Goal: Information Seeking & Learning: Learn about a topic

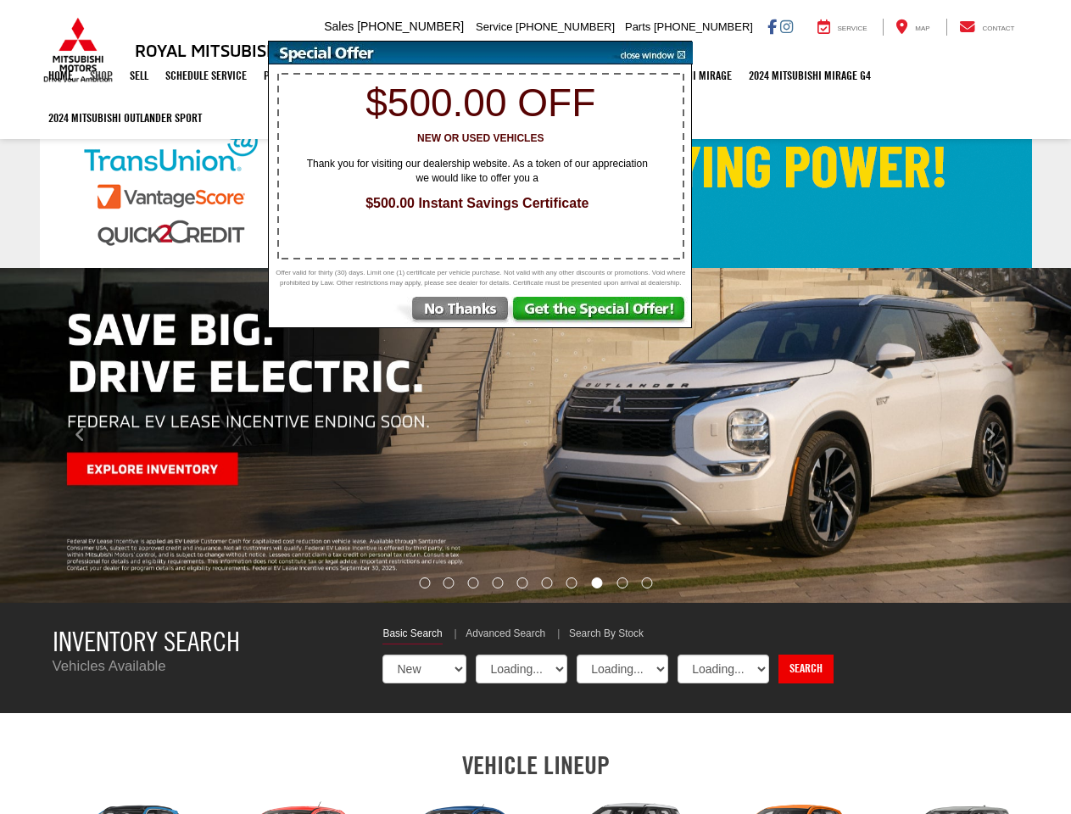
click at [100, 77] on link "Shop" at bounding box center [101, 75] width 40 height 42
click at [126, 120] on link "2024 Mitsubishi Outlander SPORT" at bounding box center [125, 118] width 170 height 42
click at [535, 435] on img "carousel slide number 8 of 10" at bounding box center [535, 435] width 1071 height 335
click at [80, 435] on icon "Click to view previous picture." at bounding box center [80, 434] width 11 height 17
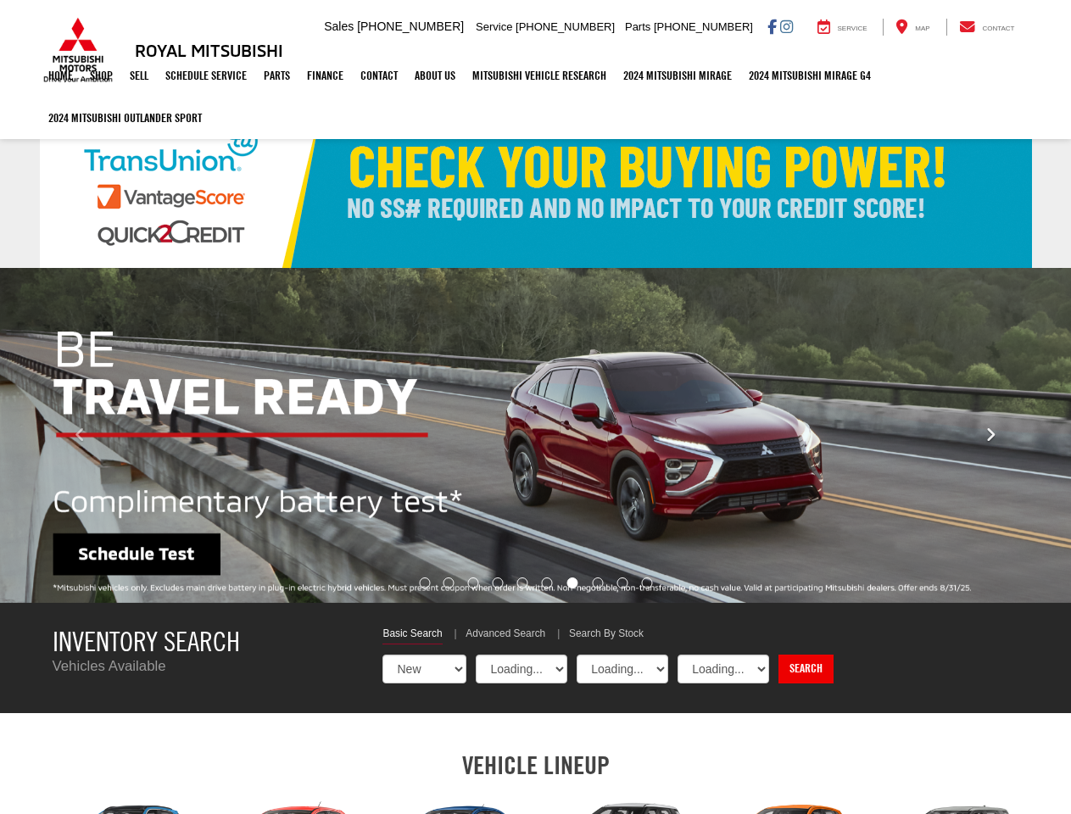
click at [990, 435] on icon "Click to view next picture." at bounding box center [990, 434] width 11 height 17
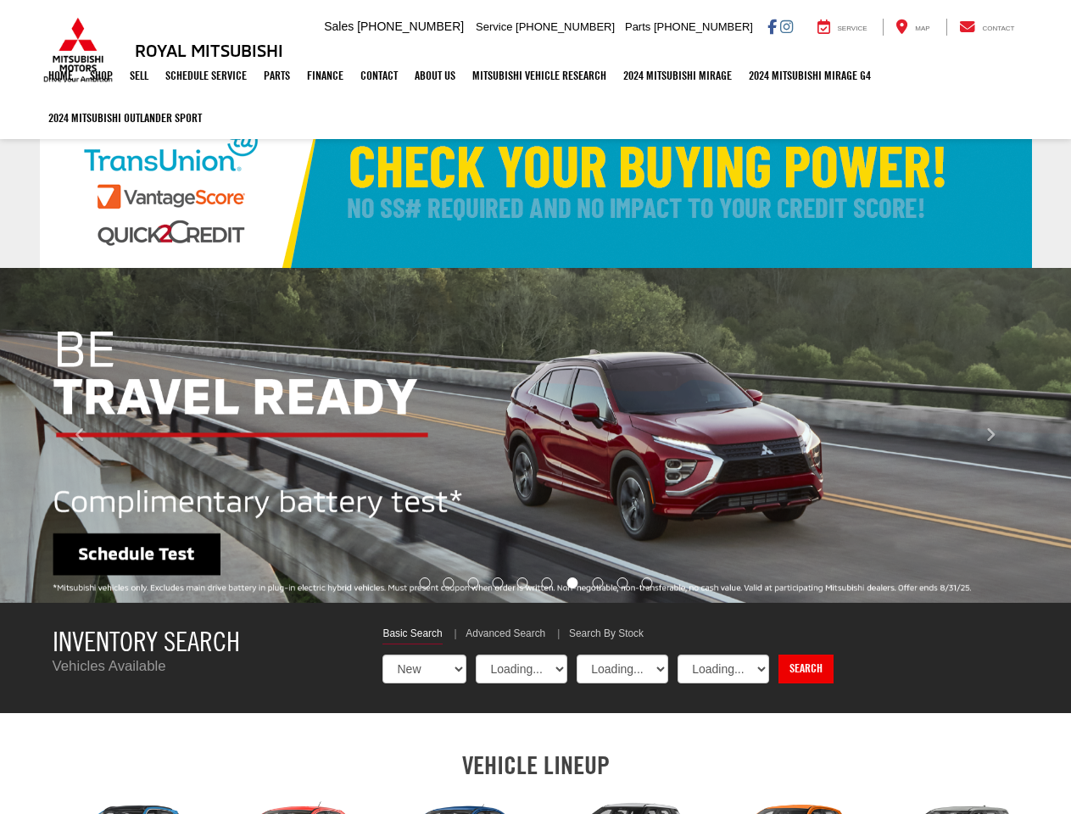
click at [813, 669] on link "Search" at bounding box center [805, 668] width 55 height 29
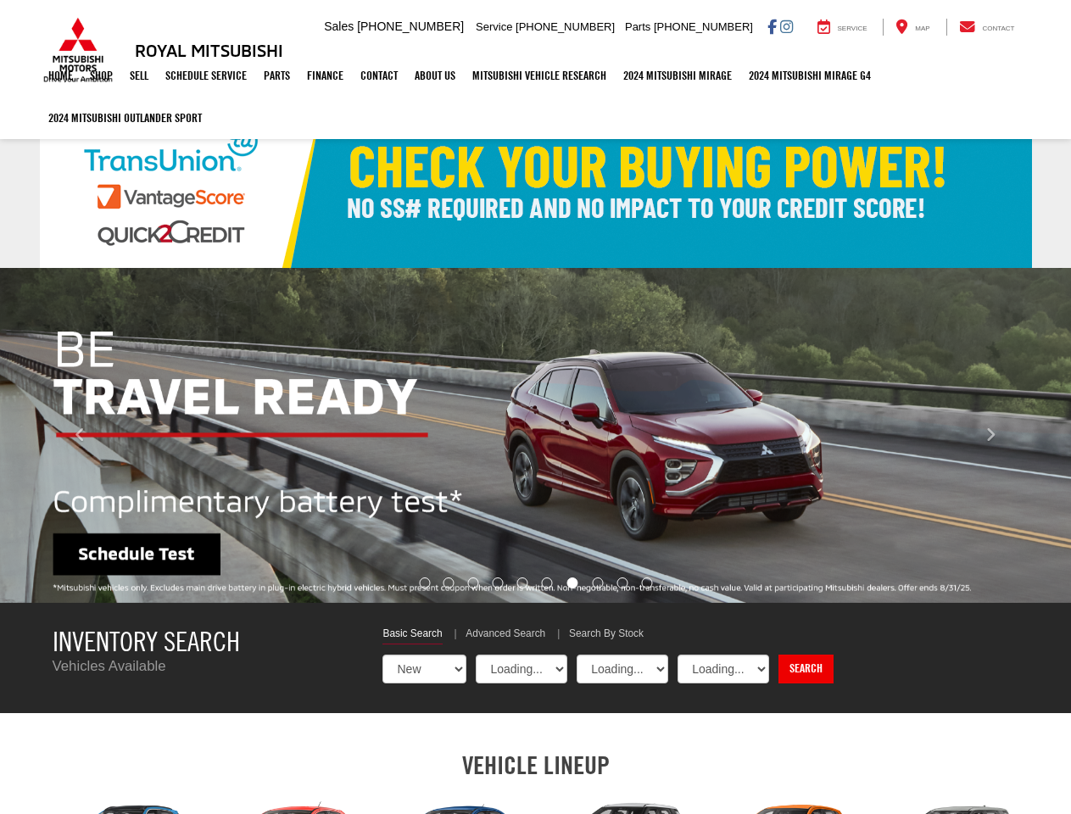
click at [480, 189] on img at bounding box center [536, 183] width 992 height 170
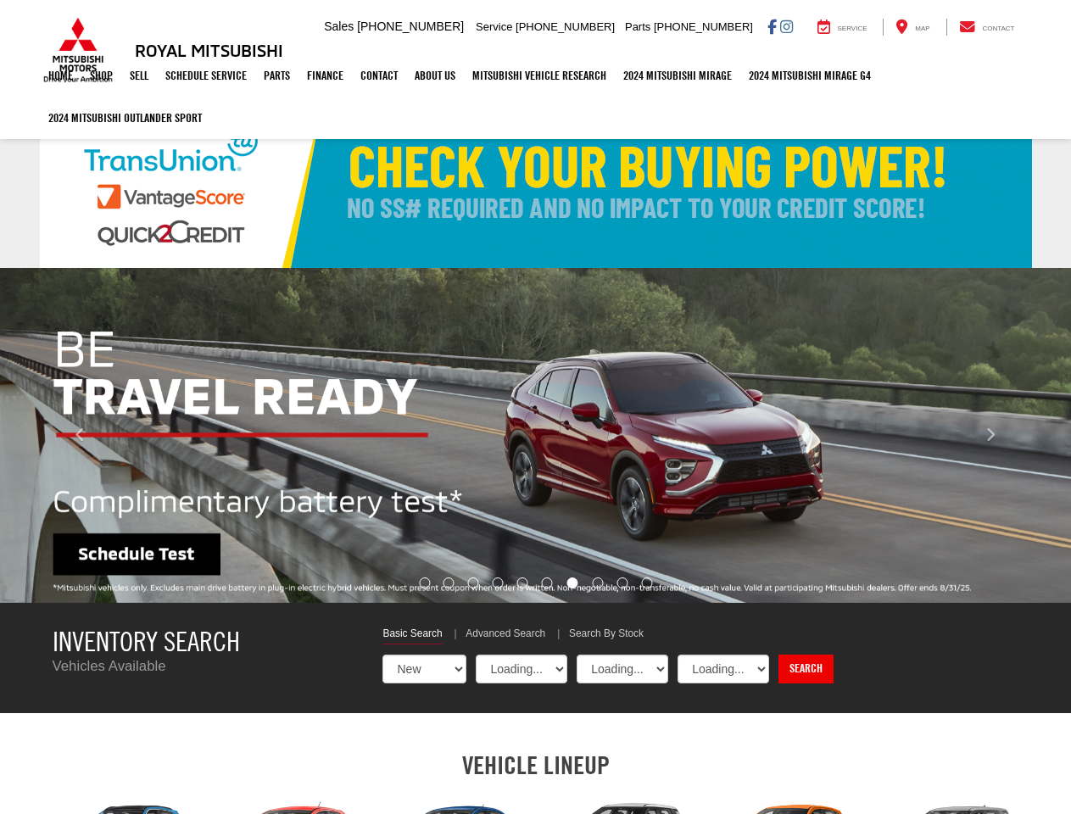
click at [649, 53] on div "Royal Mitsubishi [STREET_ADDRESS] Sales Mobile Sales [PHONE_NUMBER] Service [PH…" at bounding box center [536, 27] width 992 height 54
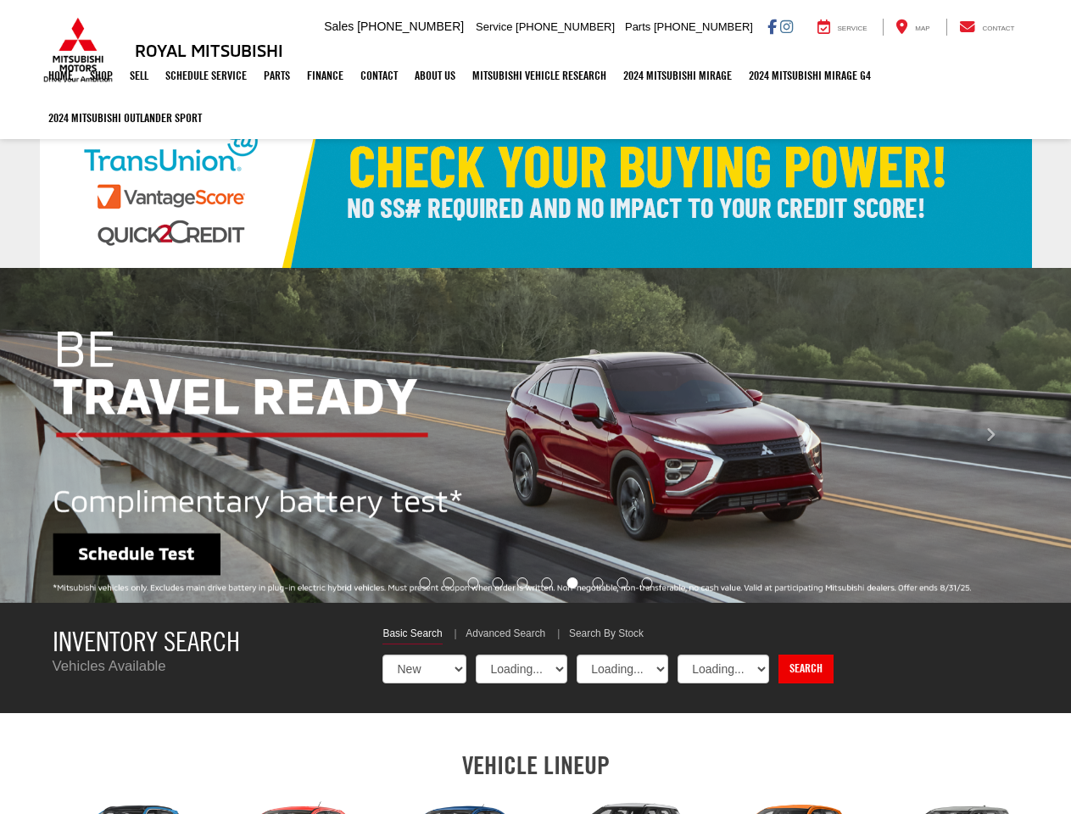
click at [601, 322] on img "carousel slide number 7 of 10" at bounding box center [535, 435] width 1071 height 335
